Goal: Task Accomplishment & Management: Use online tool/utility

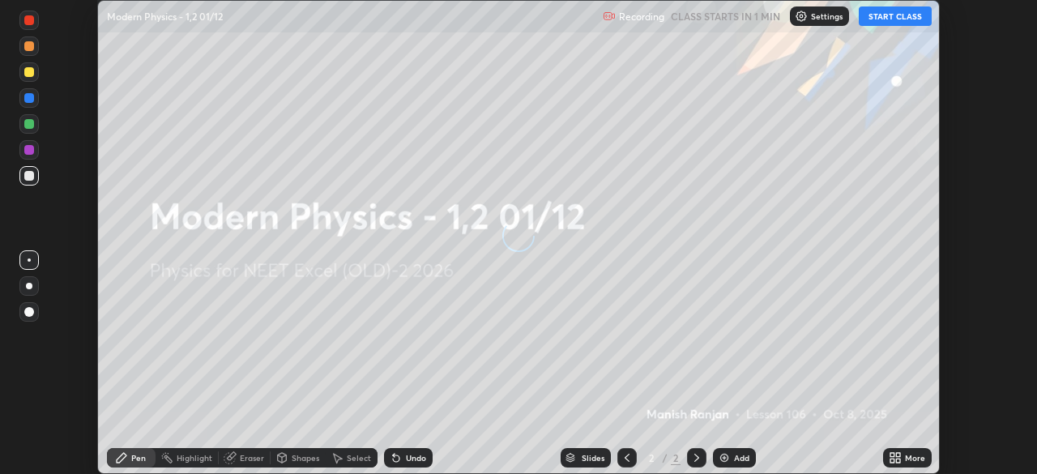
scroll to position [474, 1036]
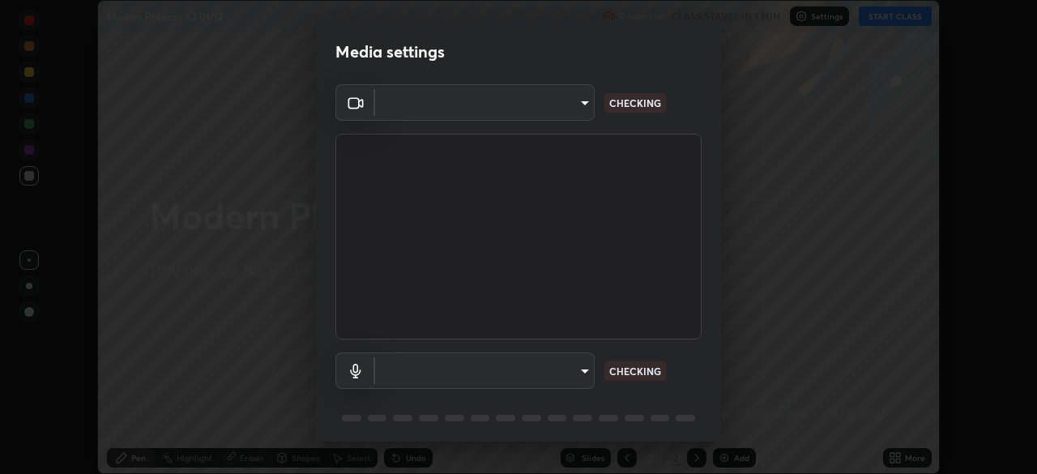
click at [556, 117] on body "Erase all Modern Physics - 1,2 01/12 Recording CLASS STARTS IN 1 MIN Settings S…" at bounding box center [518, 237] width 1037 height 474
click at [552, 113] on div at bounding box center [518, 237] width 1037 height 474
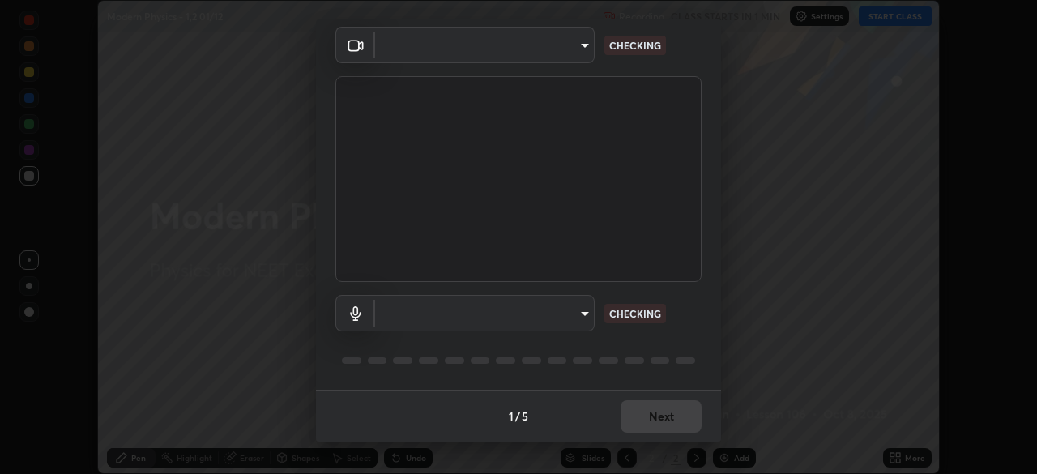
type input "0e50365916b658242f783ed4648cb329f585d10cba28352488c27cd343db3185"
type input "default"
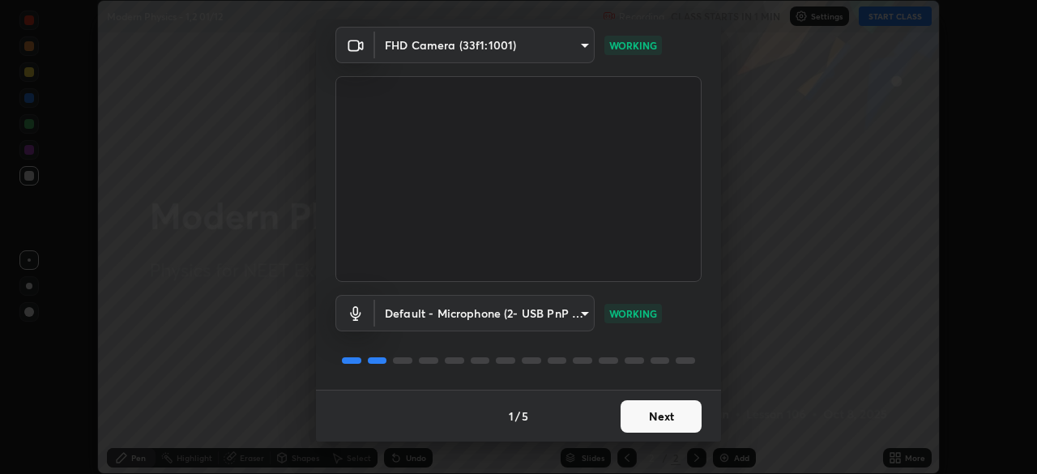
click at [658, 415] on button "Next" at bounding box center [660, 416] width 81 height 32
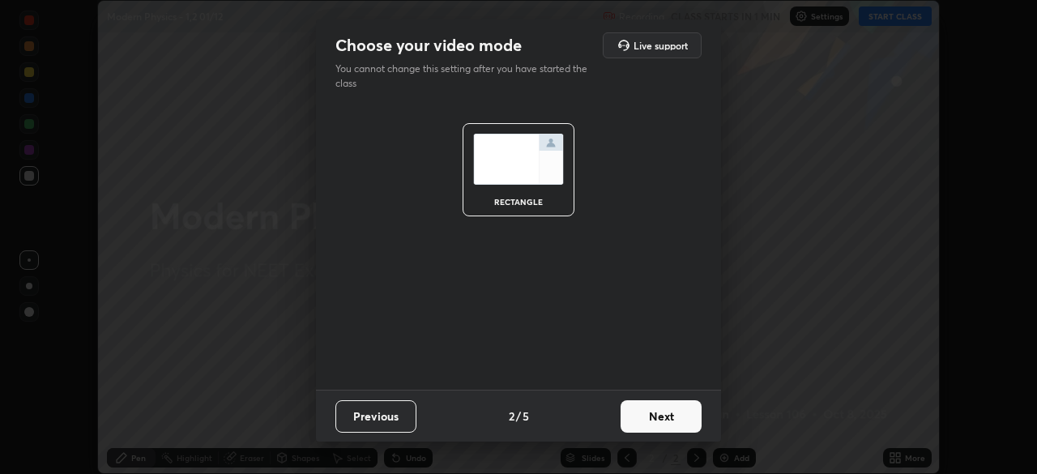
scroll to position [0, 0]
click at [672, 422] on button "Next" at bounding box center [660, 416] width 81 height 32
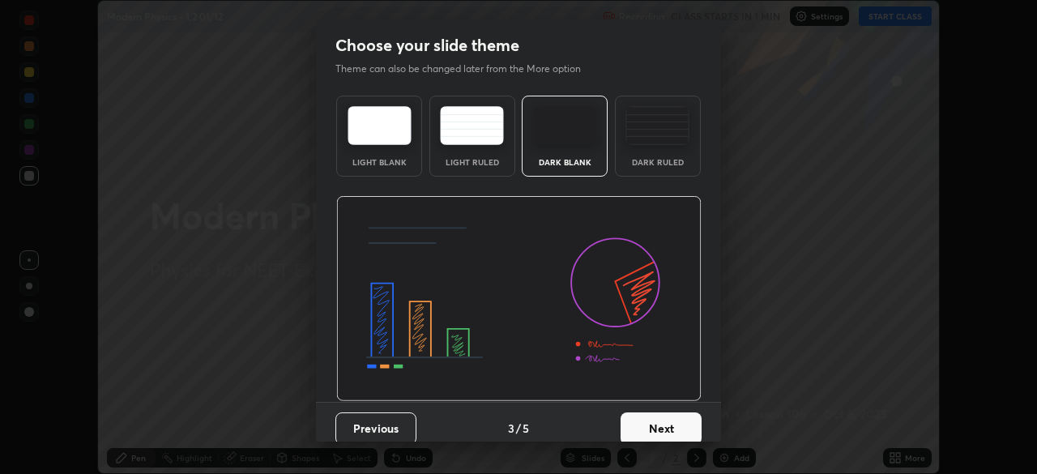
click at [688, 428] on button "Next" at bounding box center [660, 428] width 81 height 32
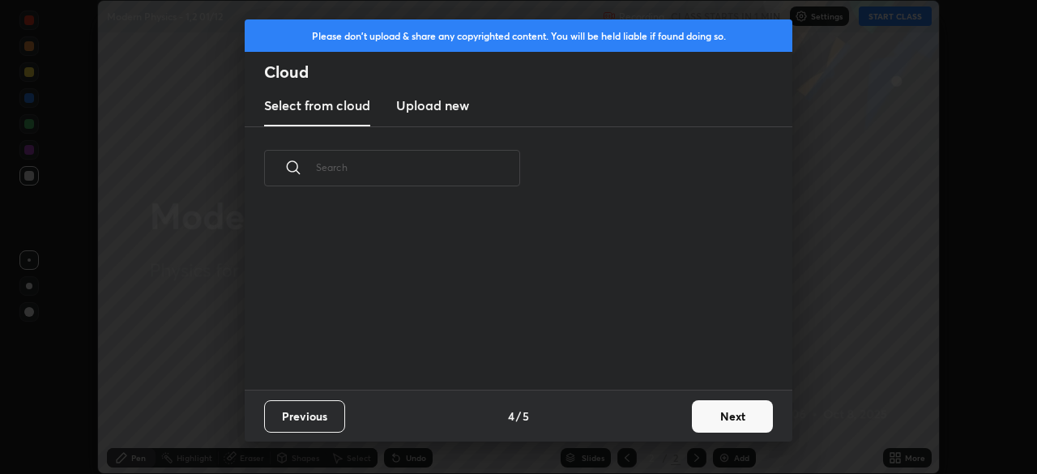
click at [694, 426] on button "Next" at bounding box center [732, 416] width 81 height 32
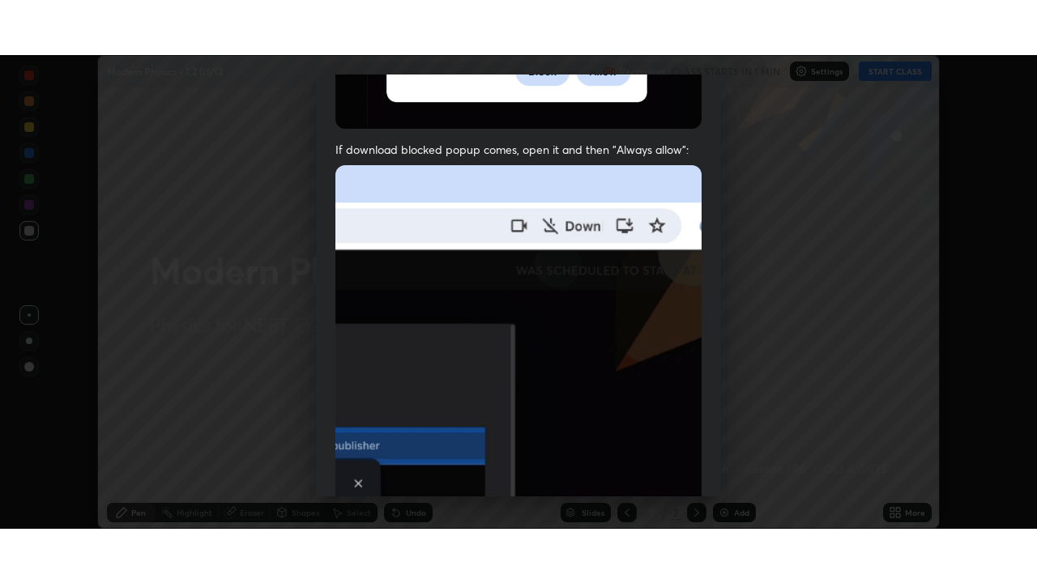
scroll to position [388, 0]
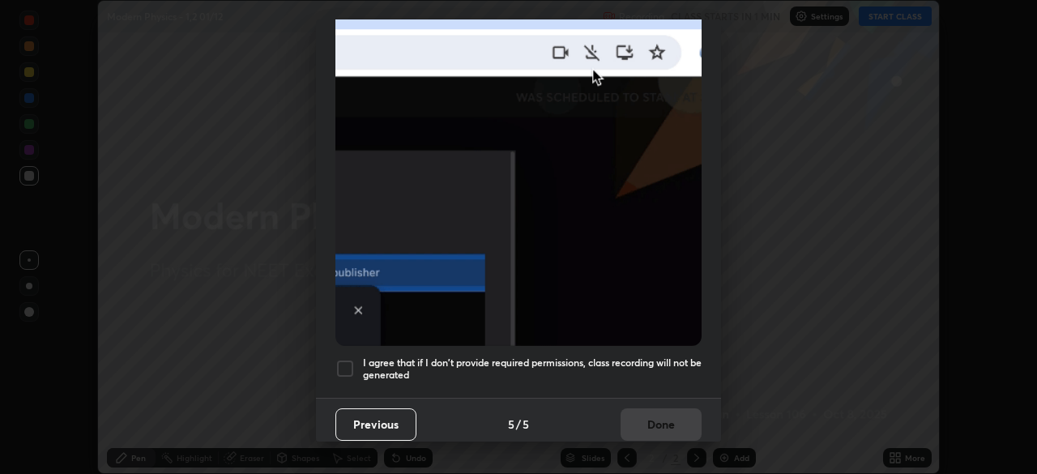
click at [348, 365] on div at bounding box center [344, 368] width 19 height 19
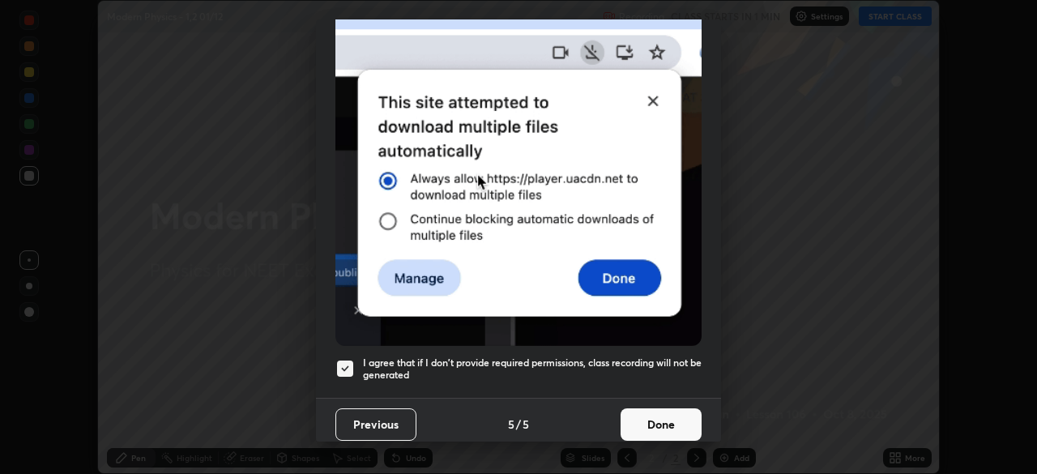
click at [653, 420] on button "Done" at bounding box center [660, 424] width 81 height 32
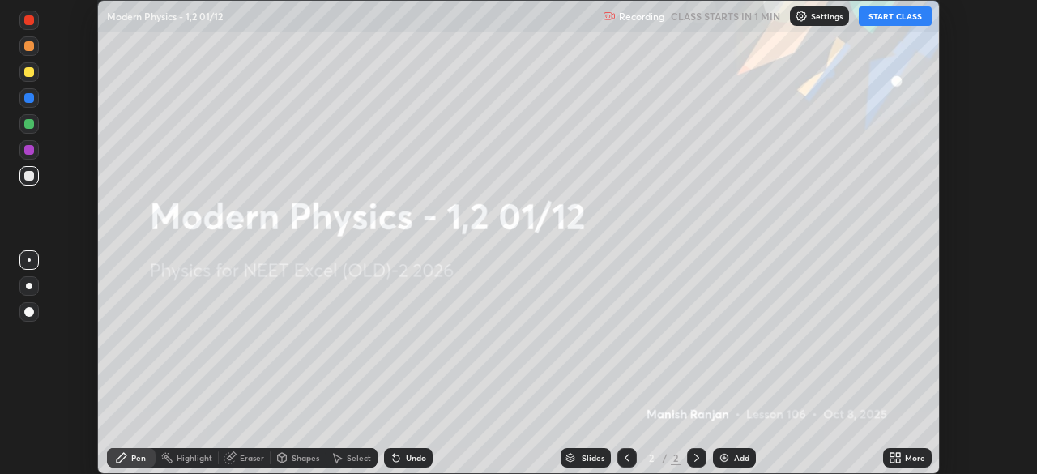
click at [892, 460] on icon at bounding box center [892, 460] width 4 height 4
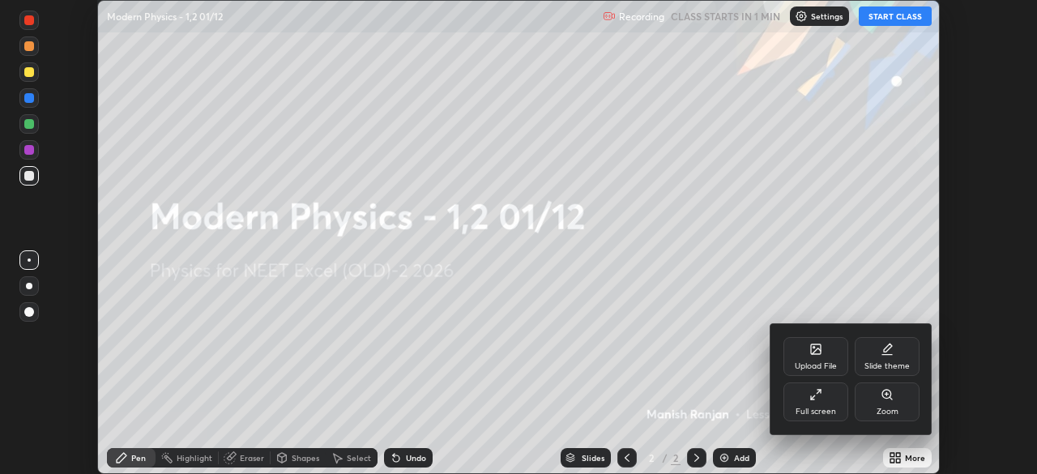
click at [816, 410] on div "Full screen" at bounding box center [815, 411] width 40 height 8
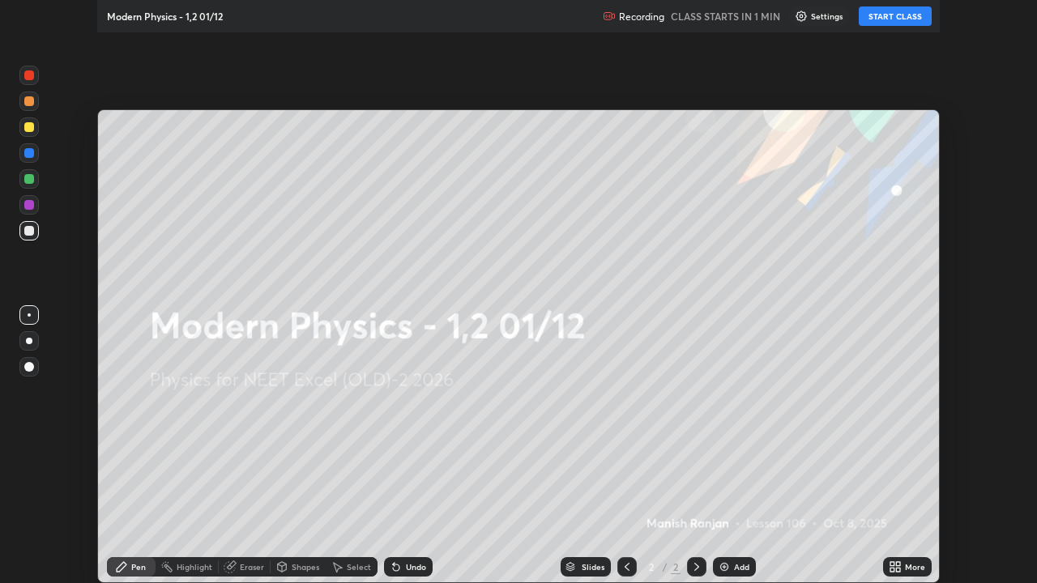
scroll to position [583, 1037]
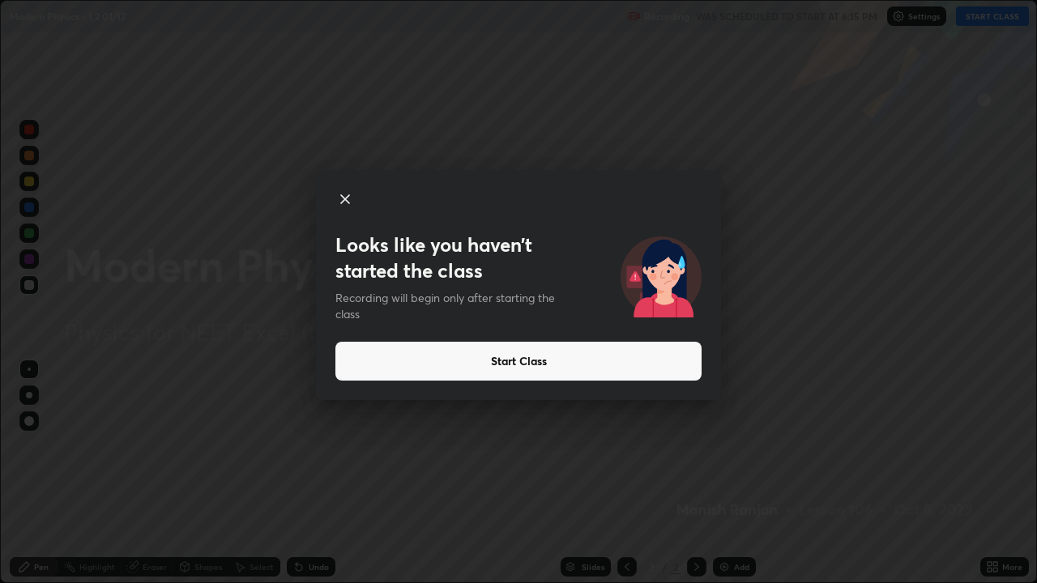
click at [576, 366] on button "Start Class" at bounding box center [518, 361] width 366 height 39
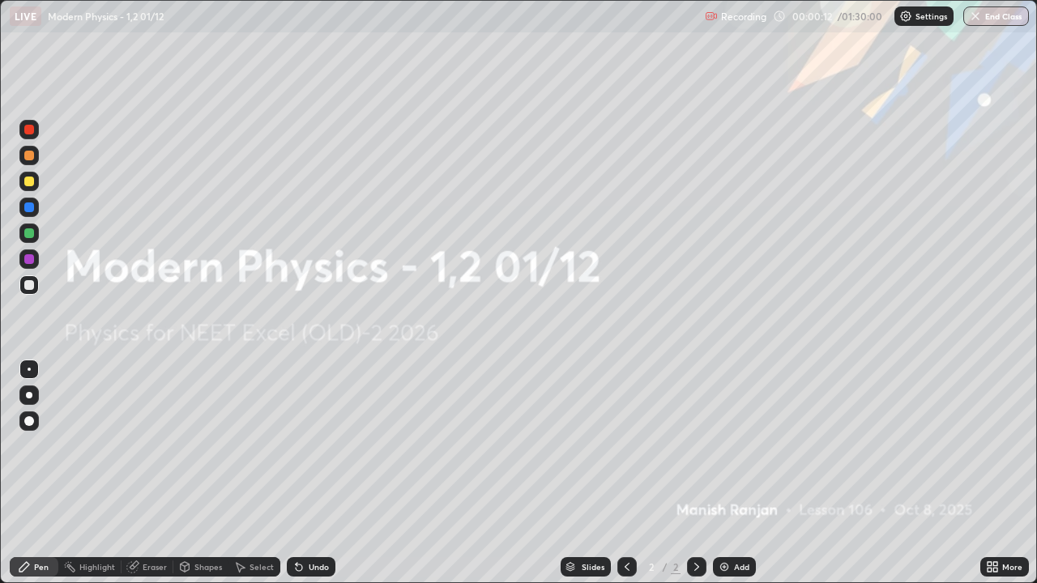
click at [724, 473] on img at bounding box center [724, 566] width 13 height 13
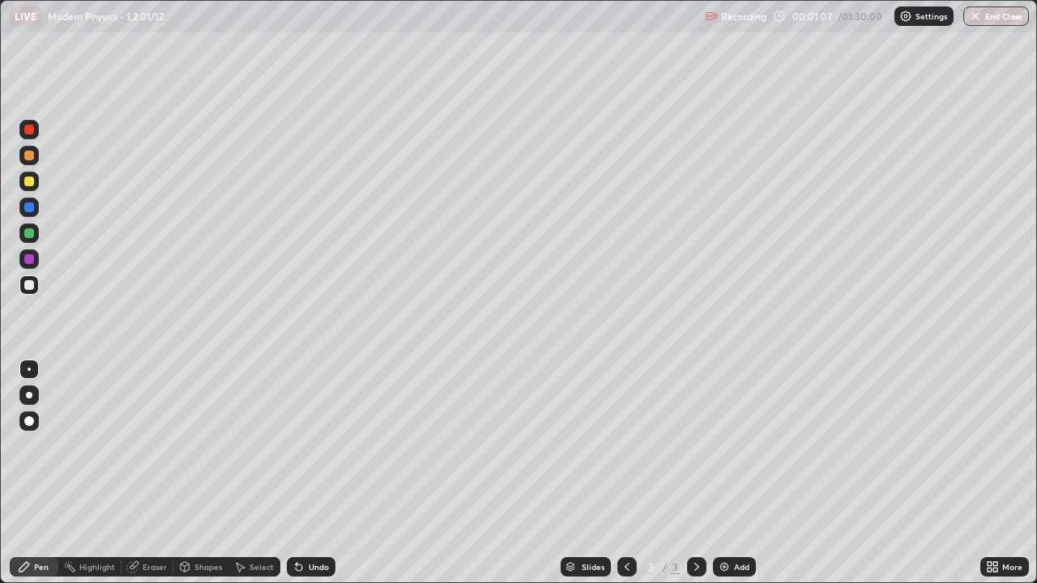
click at [31, 182] on div at bounding box center [29, 182] width 10 height 10
click at [26, 284] on div at bounding box center [29, 285] width 10 height 10
click at [734, 473] on div "Add" at bounding box center [741, 567] width 15 height 8
click at [625, 473] on icon at bounding box center [626, 566] width 13 height 13
click at [734, 473] on div "Add" at bounding box center [741, 567] width 15 height 8
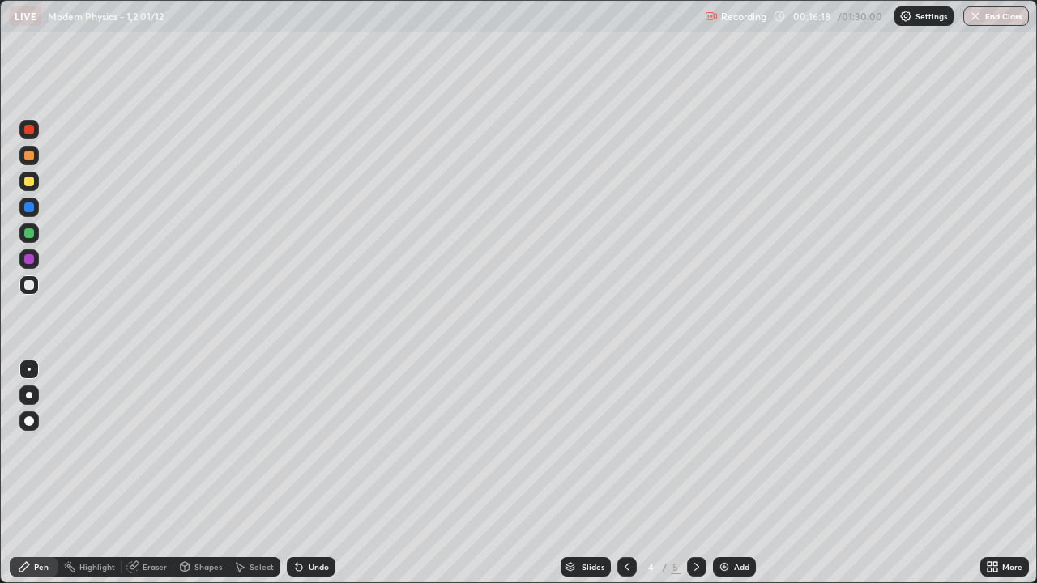
click at [740, 473] on div "Add" at bounding box center [741, 567] width 15 height 8
click at [26, 184] on div at bounding box center [29, 182] width 10 height 10
click at [20, 288] on div at bounding box center [28, 284] width 19 height 19
click at [735, 473] on div "Add" at bounding box center [734, 566] width 43 height 19
click at [37, 185] on div at bounding box center [28, 181] width 19 height 19
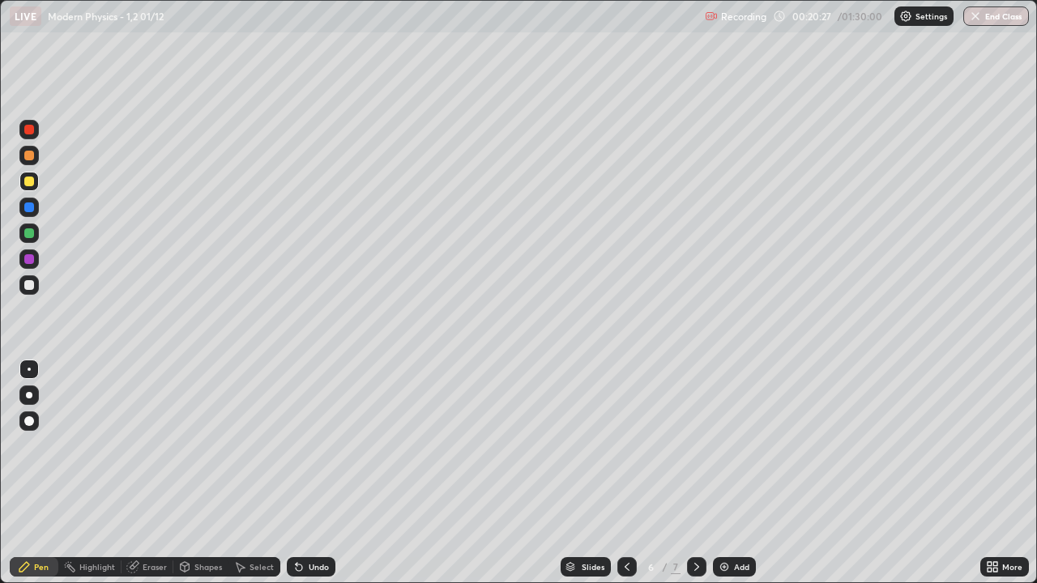
click at [729, 473] on img at bounding box center [724, 566] width 13 height 13
click at [36, 288] on div at bounding box center [28, 284] width 19 height 19
click at [31, 235] on div at bounding box center [29, 233] width 10 height 10
click at [28, 286] on div at bounding box center [29, 285] width 10 height 10
click at [723, 473] on img at bounding box center [724, 566] width 13 height 13
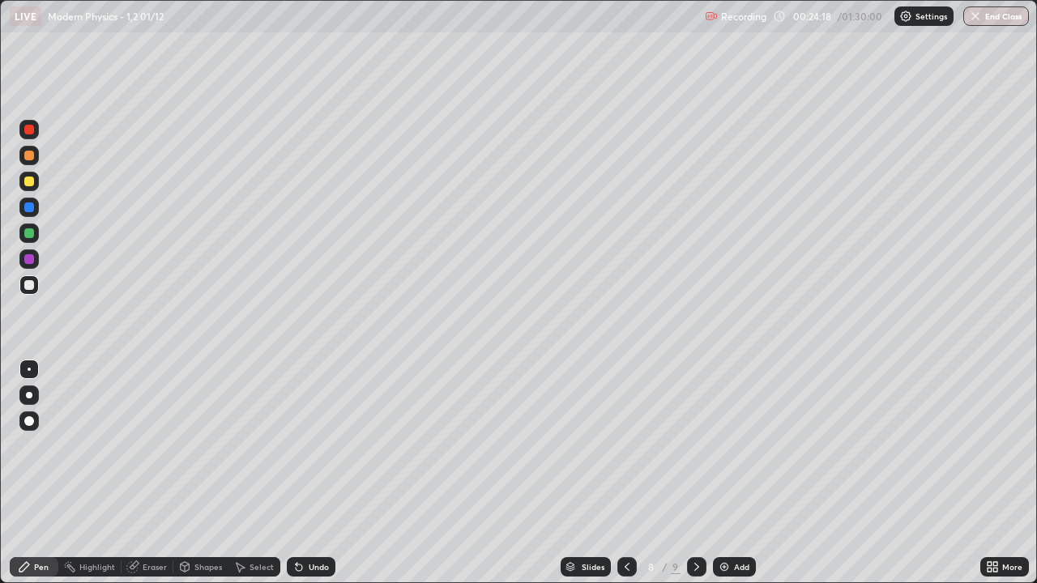
click at [28, 232] on div at bounding box center [29, 233] width 10 height 10
click at [28, 157] on div at bounding box center [29, 156] width 10 height 10
click at [731, 473] on div "Add" at bounding box center [734, 566] width 43 height 19
click at [726, 473] on img at bounding box center [724, 566] width 13 height 13
click at [32, 286] on div at bounding box center [29, 285] width 10 height 10
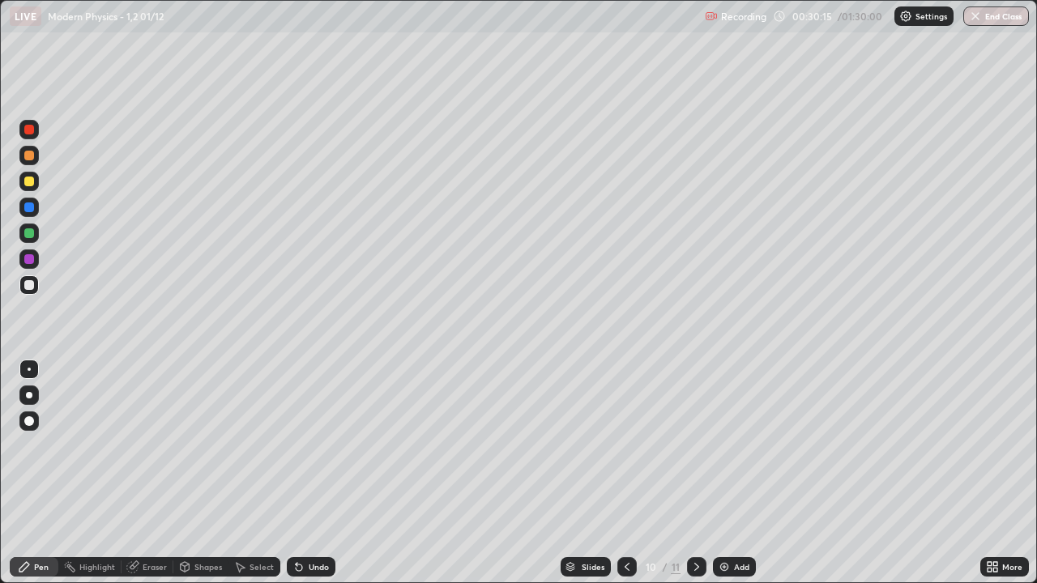
click at [28, 185] on div at bounding box center [29, 182] width 10 height 10
click at [25, 286] on div at bounding box center [29, 285] width 10 height 10
click at [32, 288] on div at bounding box center [29, 285] width 10 height 10
click at [28, 183] on div at bounding box center [29, 182] width 10 height 10
click at [28, 283] on div at bounding box center [29, 285] width 10 height 10
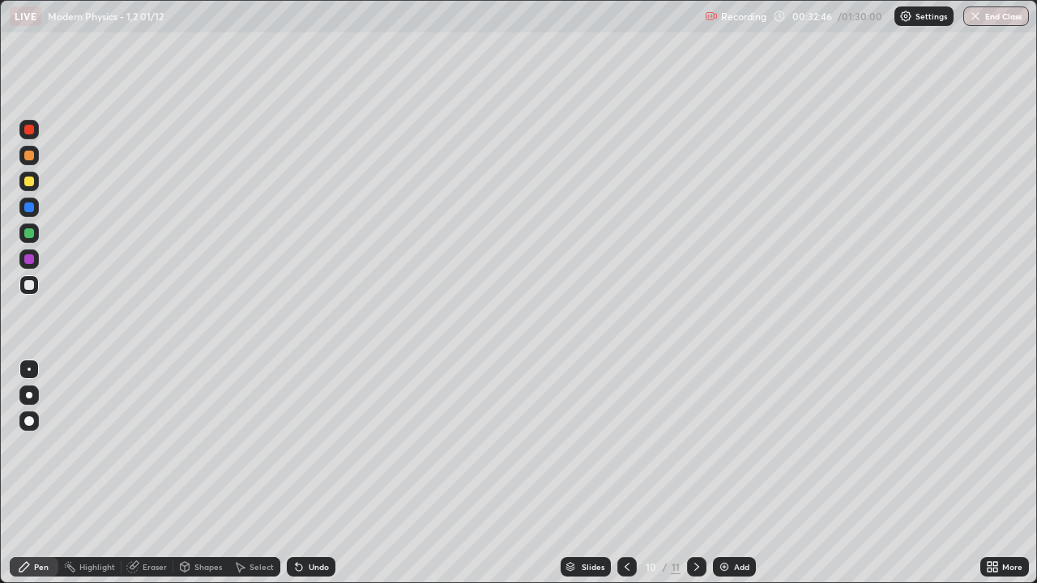
click at [27, 232] on div at bounding box center [29, 233] width 10 height 10
click at [31, 181] on div at bounding box center [29, 182] width 10 height 10
click at [28, 288] on div at bounding box center [29, 285] width 10 height 10
click at [27, 181] on div at bounding box center [29, 182] width 10 height 10
click at [28, 261] on div at bounding box center [29, 259] width 10 height 10
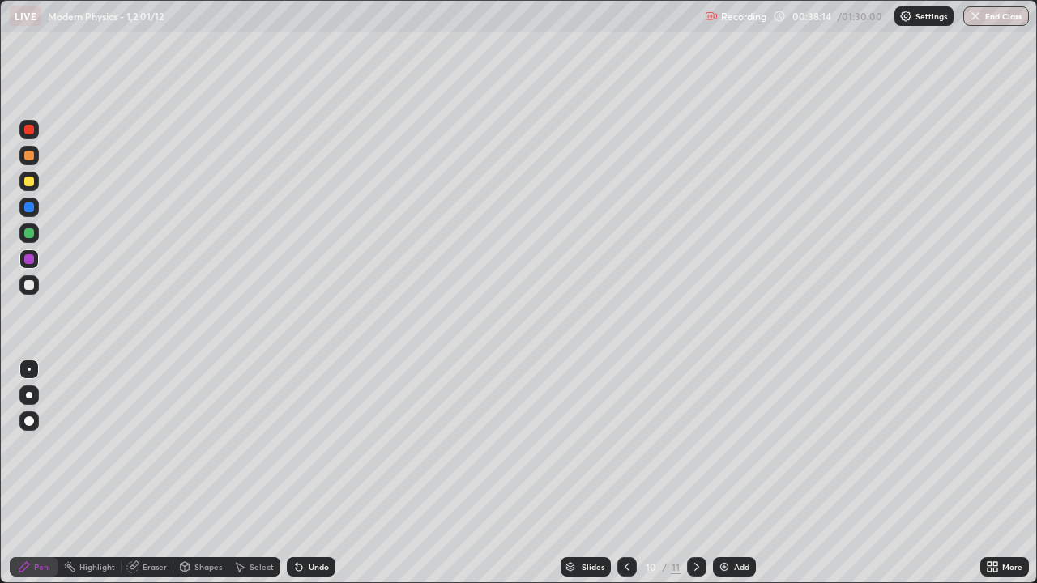
click at [731, 473] on div "Add" at bounding box center [734, 566] width 43 height 19
click at [30, 285] on div at bounding box center [29, 285] width 10 height 10
click at [28, 235] on div at bounding box center [29, 233] width 10 height 10
click at [25, 288] on div at bounding box center [29, 285] width 10 height 10
click at [730, 473] on div "Add" at bounding box center [734, 566] width 43 height 19
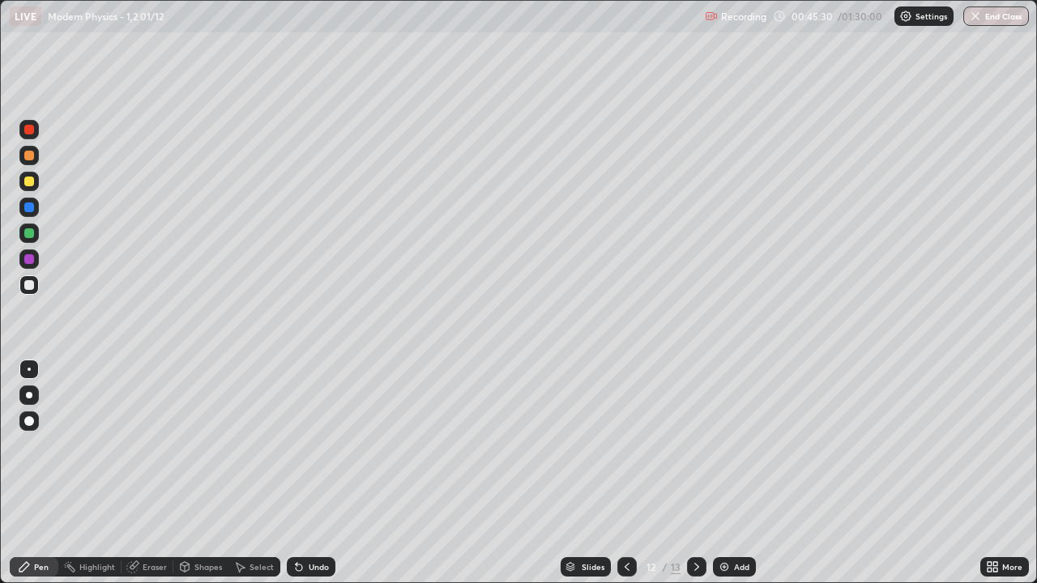
click at [29, 182] on div at bounding box center [29, 182] width 10 height 10
click at [31, 292] on div at bounding box center [28, 284] width 19 height 19
click at [30, 185] on div at bounding box center [29, 182] width 10 height 10
click at [29, 158] on div at bounding box center [29, 156] width 10 height 10
click at [27, 288] on div at bounding box center [29, 285] width 10 height 10
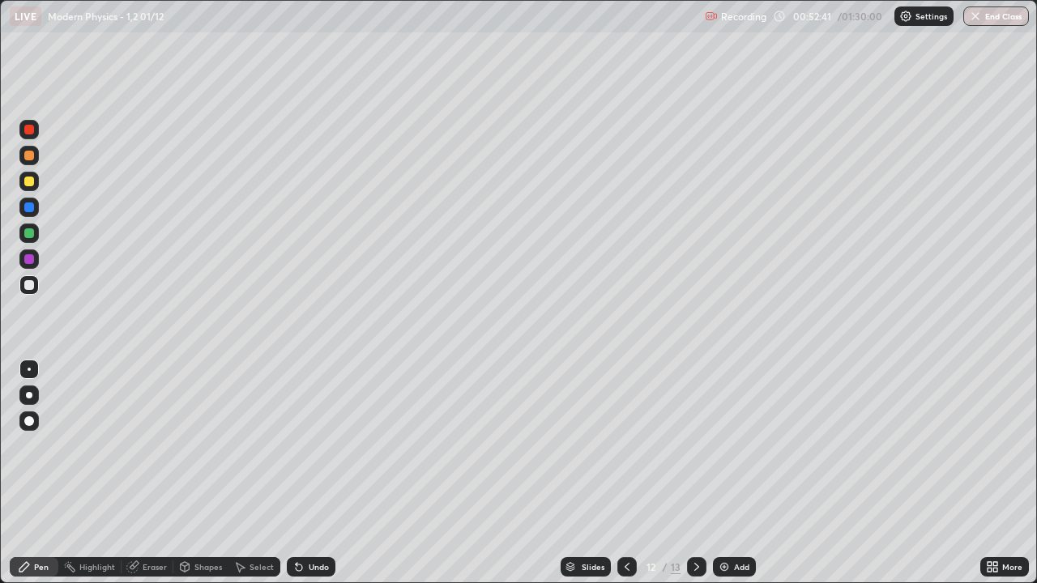
click at [28, 185] on div at bounding box center [29, 182] width 10 height 10
click at [145, 473] on div "Eraser" at bounding box center [155, 567] width 24 height 8
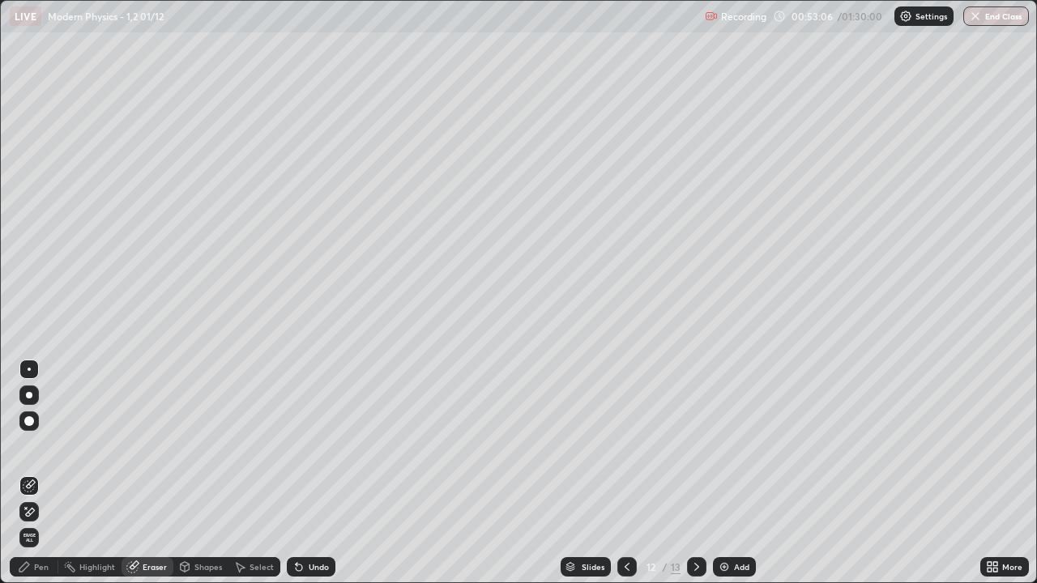
click at [45, 473] on div "Pen" at bounding box center [41, 567] width 15 height 8
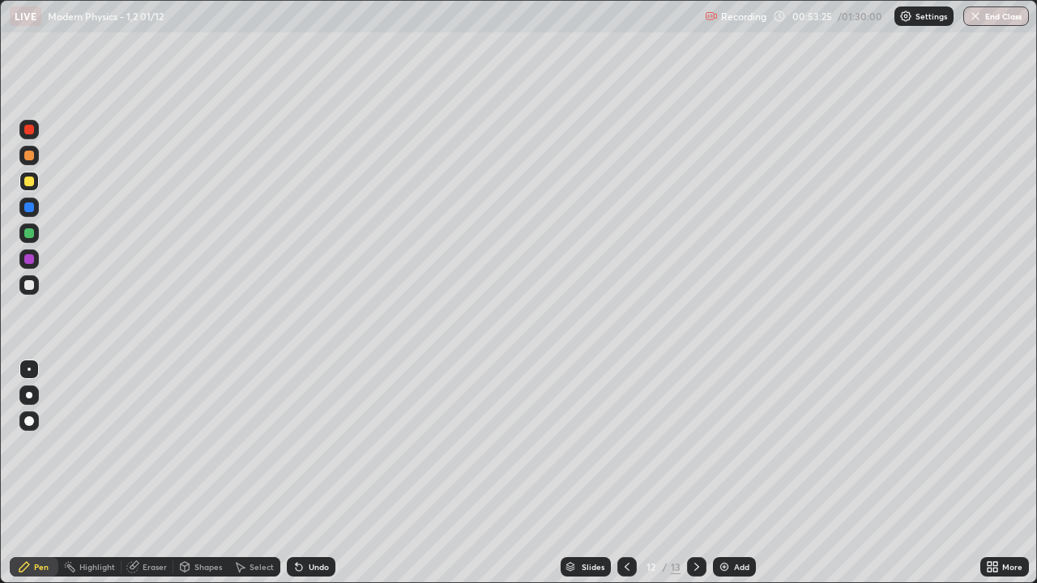
click at [28, 286] on div at bounding box center [29, 285] width 10 height 10
click at [718, 473] on img at bounding box center [724, 566] width 13 height 13
click at [29, 182] on div at bounding box center [29, 182] width 10 height 10
click at [625, 473] on icon at bounding box center [626, 566] width 13 height 13
click at [704, 473] on div at bounding box center [696, 566] width 19 height 19
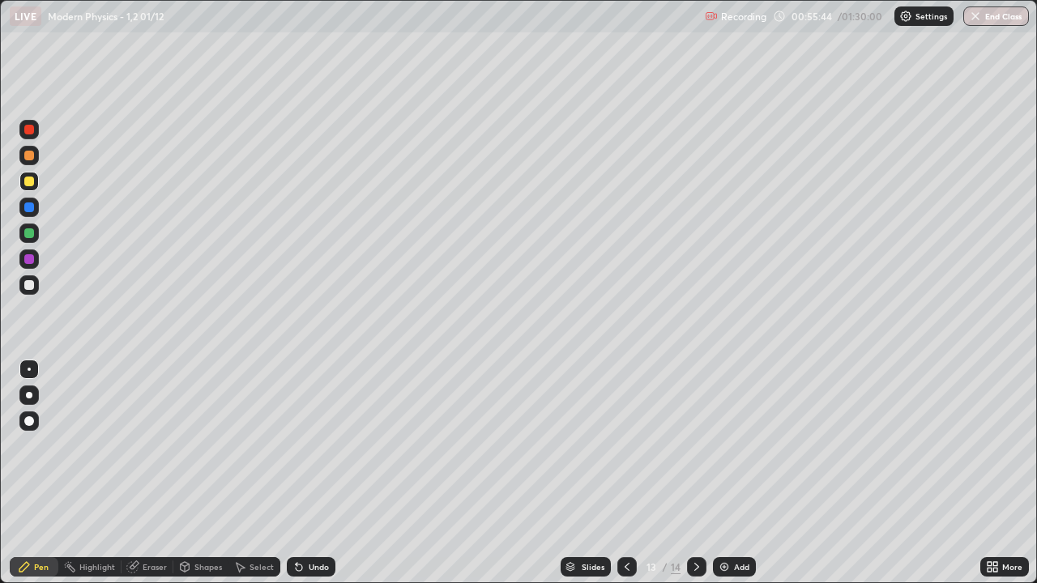
click at [31, 236] on div at bounding box center [29, 233] width 10 height 10
click at [32, 288] on div at bounding box center [29, 285] width 10 height 10
click at [633, 473] on div at bounding box center [626, 566] width 19 height 19
click at [695, 473] on icon at bounding box center [696, 566] width 13 height 13
click at [27, 184] on div at bounding box center [29, 182] width 10 height 10
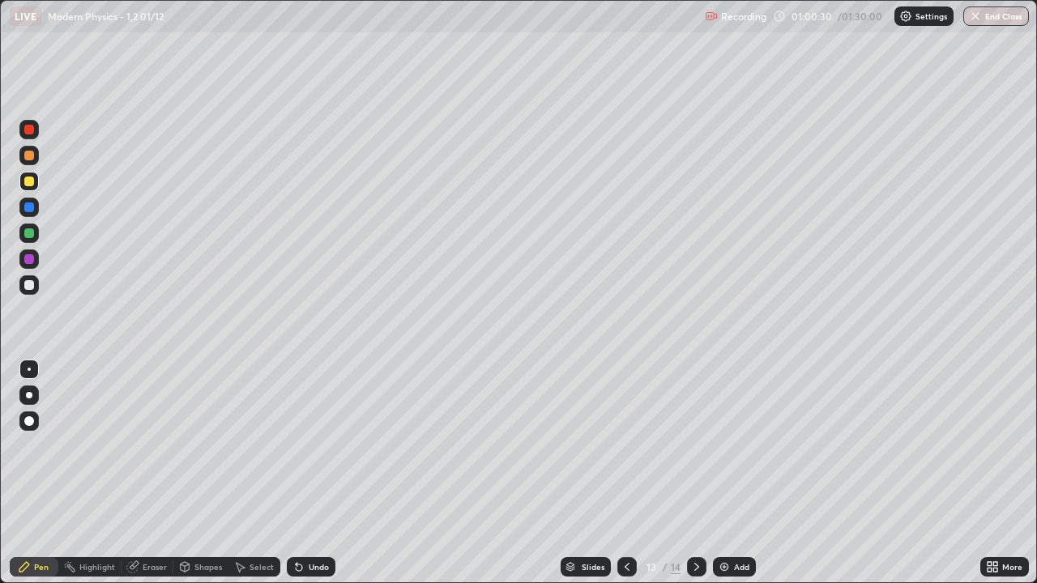
click at [29, 286] on div at bounding box center [29, 285] width 10 height 10
click at [625, 473] on icon at bounding box center [626, 566] width 13 height 13
click at [701, 473] on div at bounding box center [696, 566] width 19 height 19
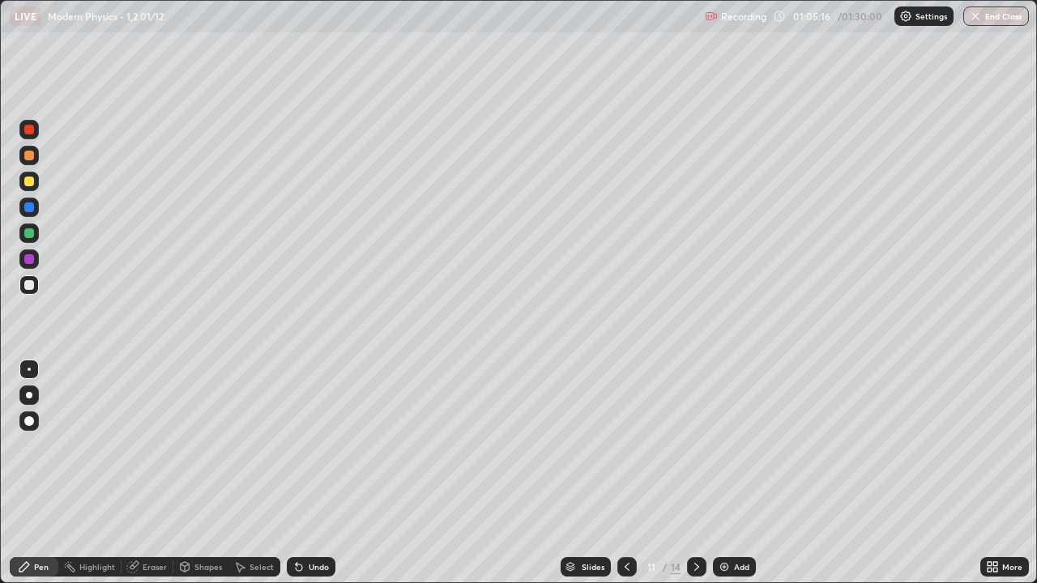
click at [704, 473] on div at bounding box center [696, 566] width 19 height 19
click at [701, 473] on div at bounding box center [696, 566] width 19 height 19
click at [718, 473] on img at bounding box center [724, 566] width 13 height 13
click at [32, 185] on div at bounding box center [29, 182] width 10 height 10
click at [722, 473] on img at bounding box center [724, 566] width 13 height 13
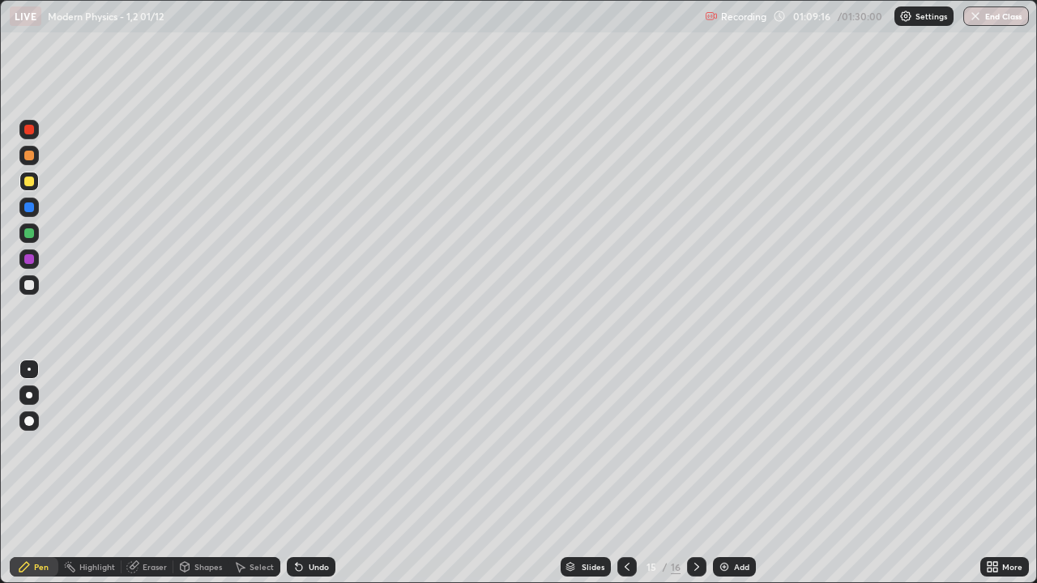
click at [28, 288] on div at bounding box center [29, 285] width 10 height 10
click at [32, 179] on div at bounding box center [29, 182] width 10 height 10
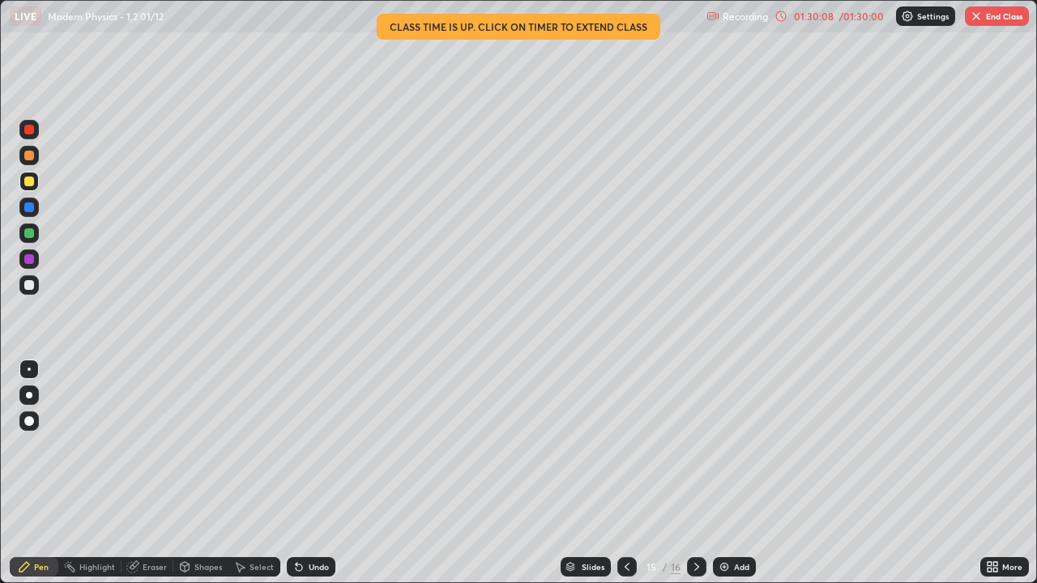
click at [993, 16] on button "End Class" at bounding box center [997, 15] width 64 height 19
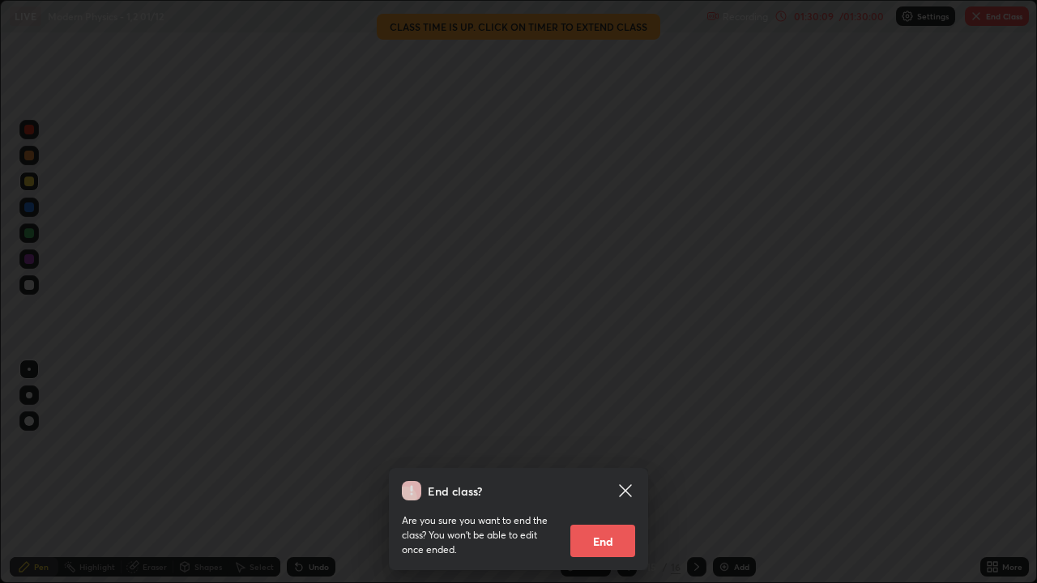
click at [614, 473] on button "End" at bounding box center [602, 541] width 65 height 32
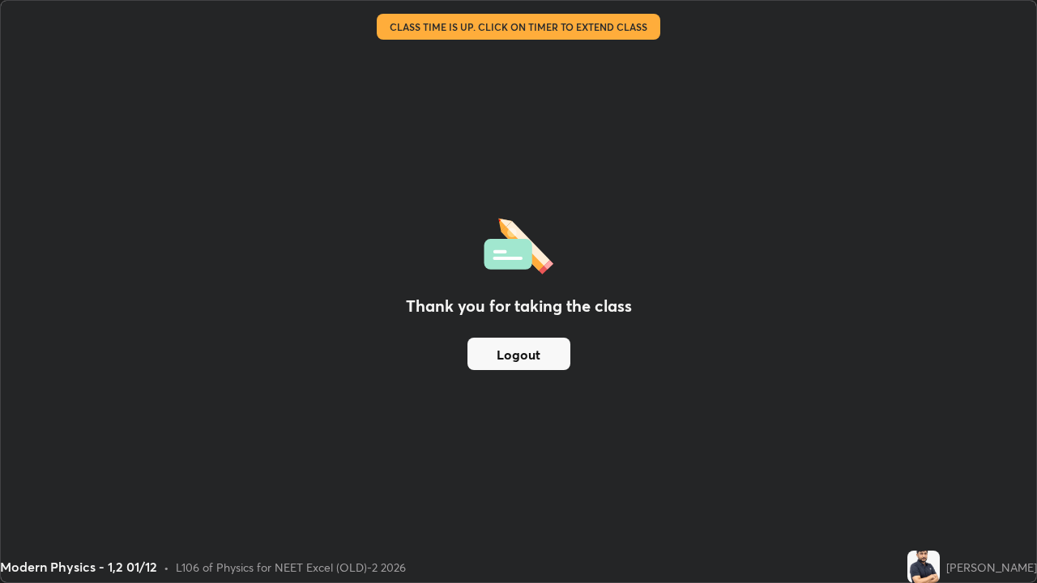
click at [535, 360] on button "Logout" at bounding box center [518, 354] width 103 height 32
